Goal: Information Seeking & Learning: Learn about a topic

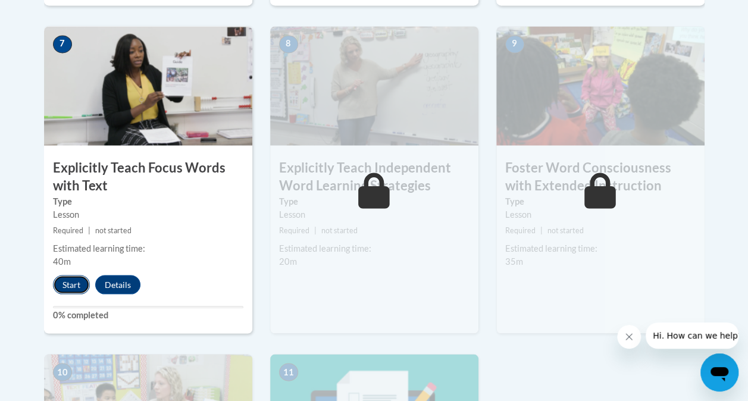
click at [76, 286] on button "Start" at bounding box center [71, 284] width 37 height 19
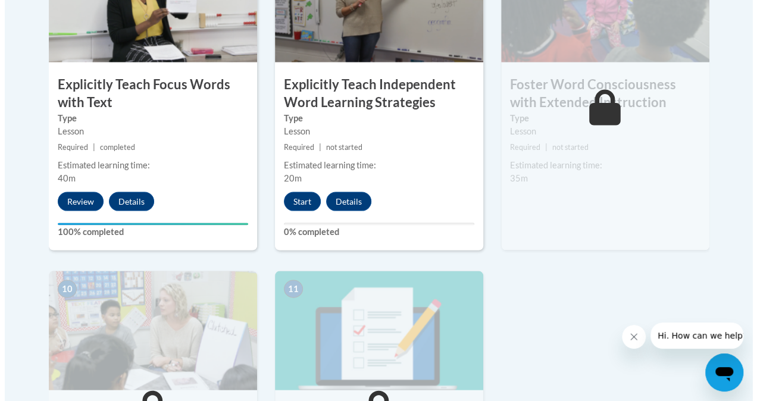
scroll to position [1137, 0]
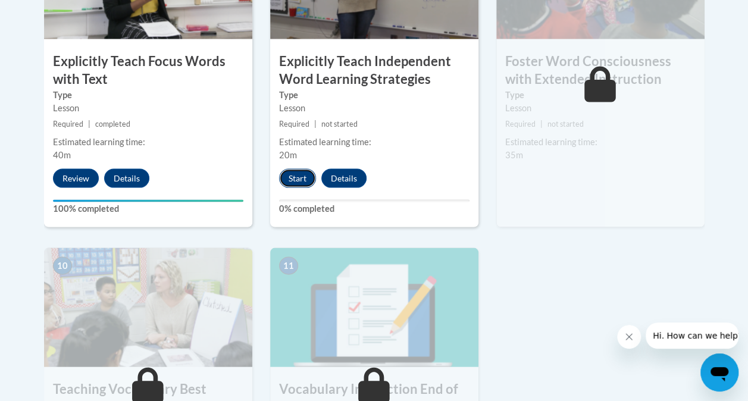
click at [294, 174] on button "Start" at bounding box center [297, 178] width 37 height 19
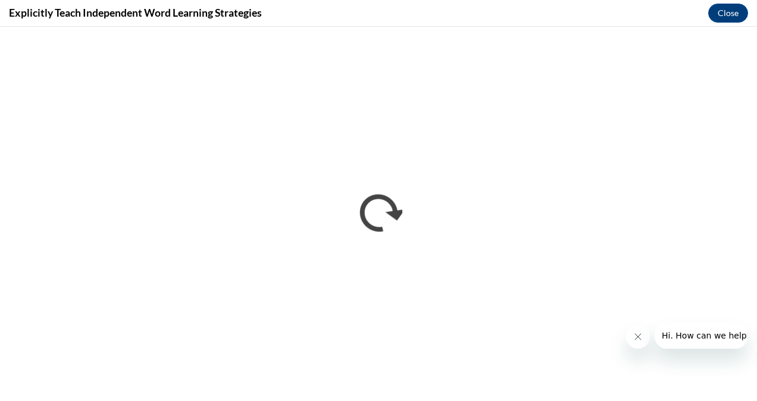
scroll to position [0, 0]
click at [639, 339] on icon "Close message from company" at bounding box center [638, 337] width 6 height 6
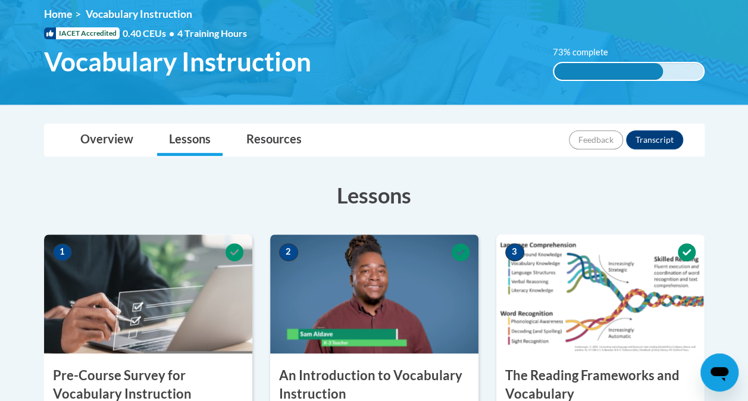
scroll to position [164, 0]
